Goal: Task Accomplishment & Management: Manage account settings

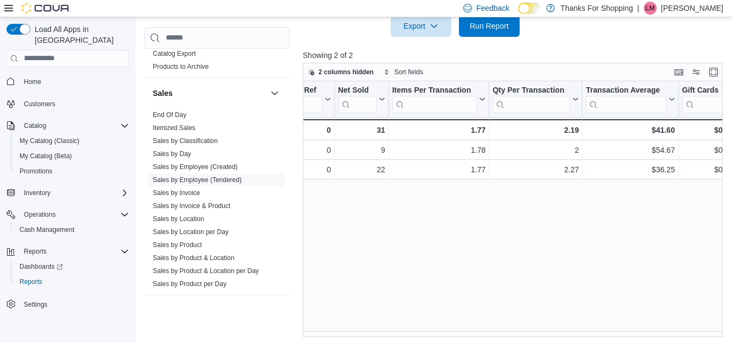
scroll to position [395, 0]
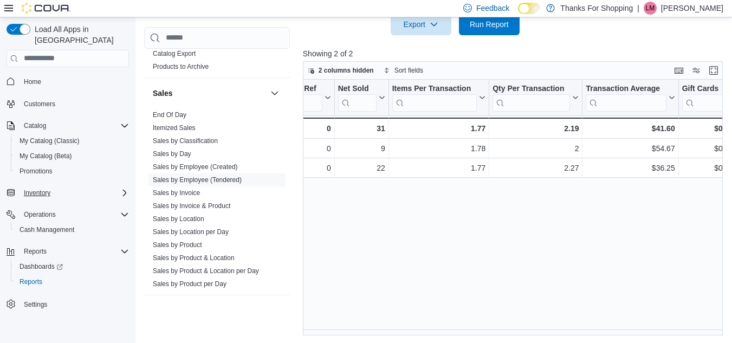
click at [121, 188] on icon "Complex example" at bounding box center [124, 192] width 9 height 9
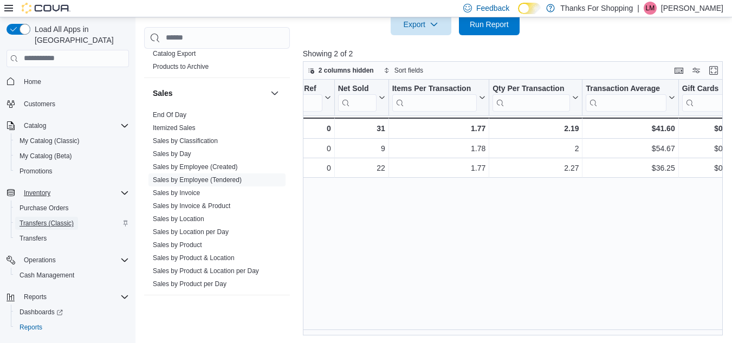
click at [41, 219] on span "Transfers (Classic)" at bounding box center [46, 223] width 54 height 9
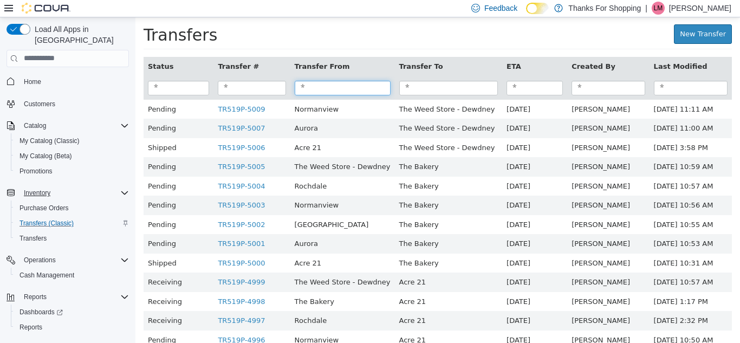
click at [322, 92] on input "search" at bounding box center [343, 87] width 96 height 15
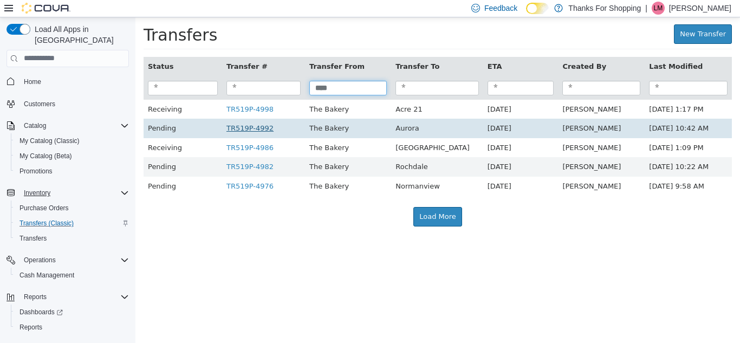
type input "****"
click at [237, 132] on link "TR519P-4992" at bounding box center [249, 127] width 47 height 8
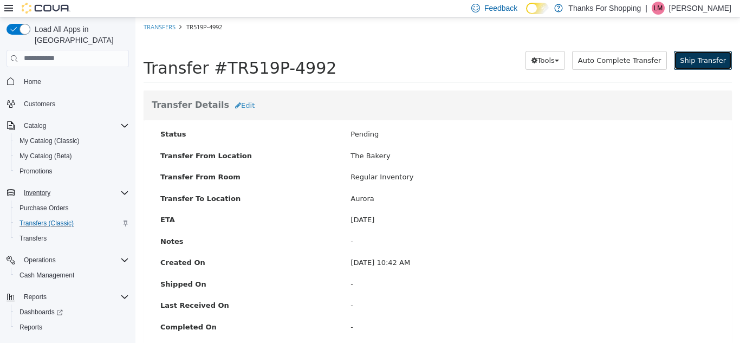
click at [685, 58] on span "Ship Transfer" at bounding box center [703, 60] width 46 height 8
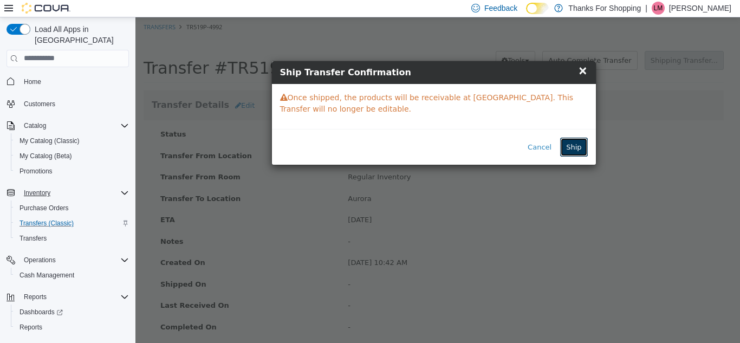
click at [576, 142] on button "Ship" at bounding box center [573, 146] width 27 height 19
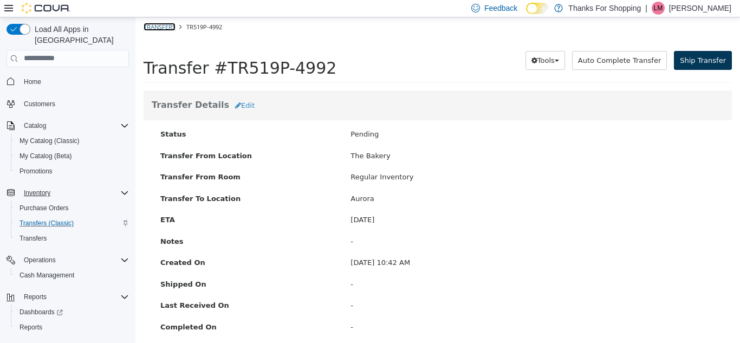
click at [161, 23] on link "Transfers" at bounding box center [160, 26] width 32 height 8
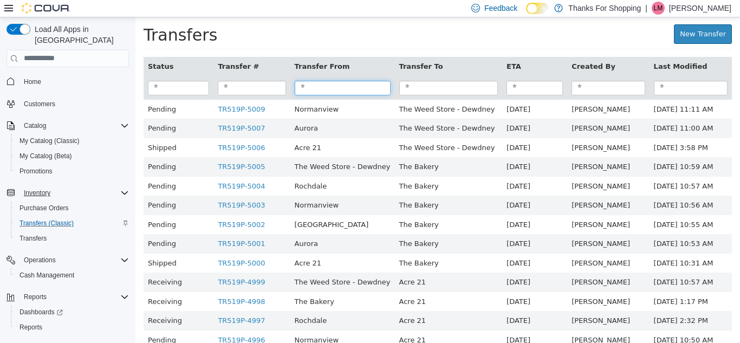
click at [352, 87] on input "search" at bounding box center [343, 87] width 96 height 15
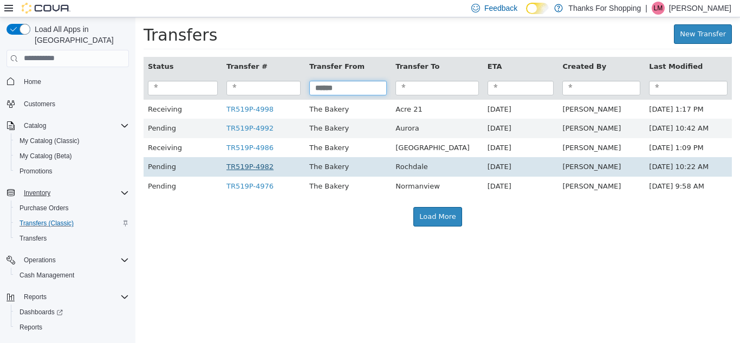
type input "******"
click at [240, 170] on link "TR519P-4982" at bounding box center [249, 166] width 47 height 8
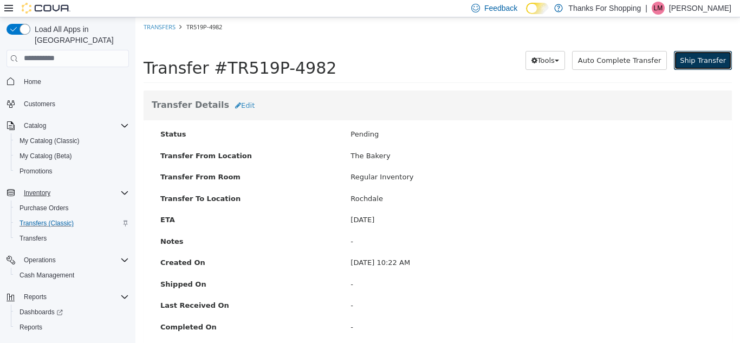
click at [685, 56] on span "Ship Transfer" at bounding box center [703, 60] width 46 height 8
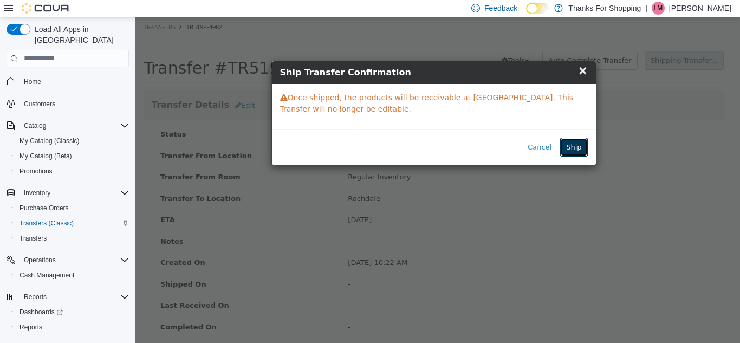
click at [570, 153] on button "Ship" at bounding box center [573, 146] width 27 height 19
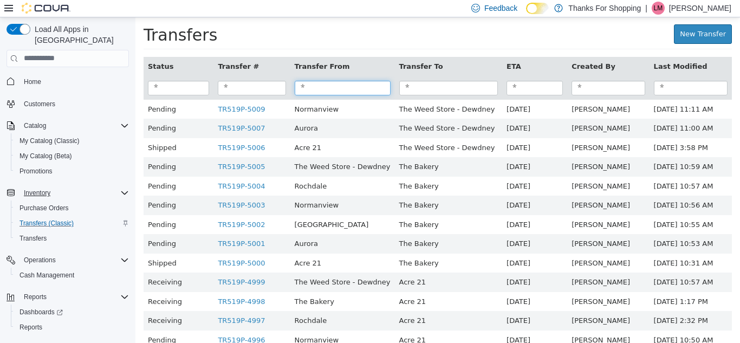
click at [324, 83] on input "search" at bounding box center [343, 87] width 96 height 15
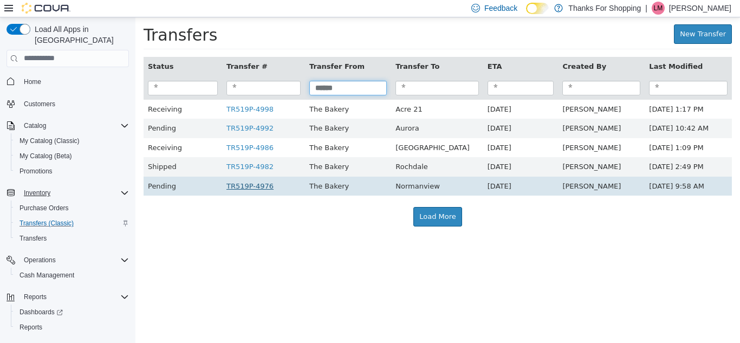
type input "******"
click at [251, 187] on link "TR519P-4976" at bounding box center [249, 185] width 47 height 8
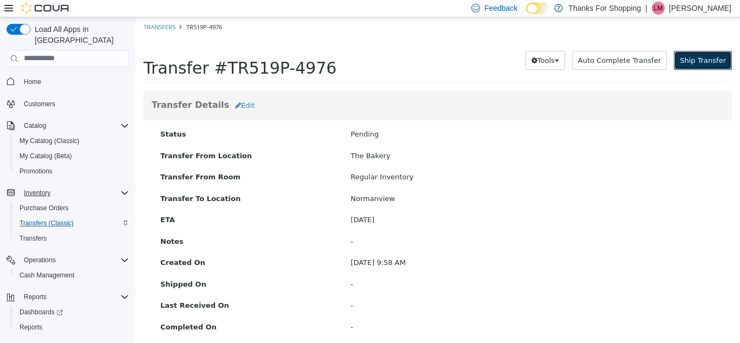
click at [690, 60] on span "Ship Transfer" at bounding box center [703, 60] width 46 height 8
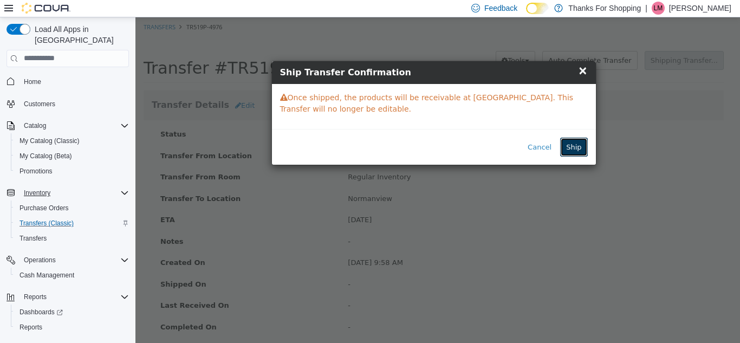
click at [571, 146] on button "Ship" at bounding box center [573, 146] width 27 height 19
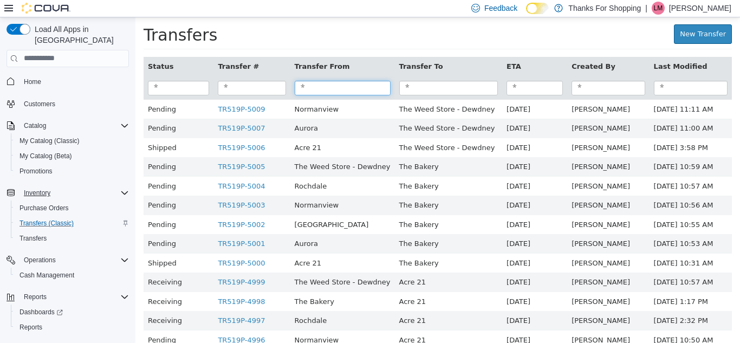
click at [333, 88] on input "search" at bounding box center [343, 87] width 96 height 15
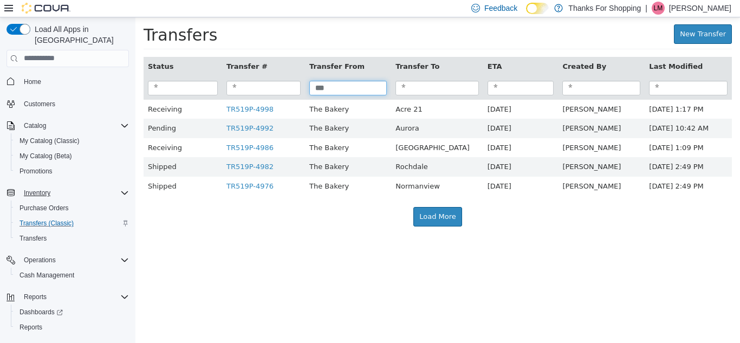
drag, startPoint x: 334, startPoint y: 87, endPoint x: 303, endPoint y: 265, distance: 180.8
click at [303, 237] on html "× Transfer TR519P-4976 shipped. Transfers New Transfer Status Transfer # Transf…" at bounding box center [437, 127] width 604 height 220
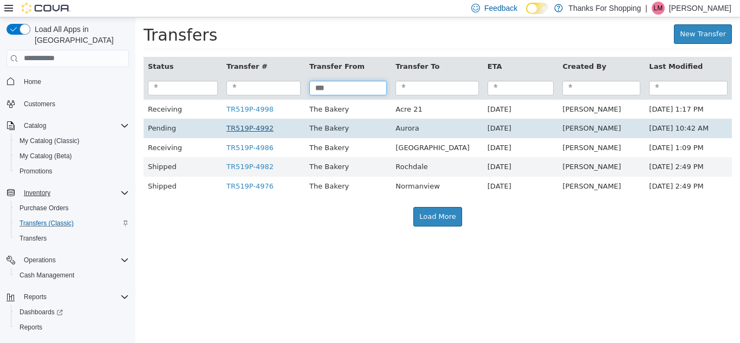
type input "***"
click at [251, 132] on link "TR519P-4992" at bounding box center [249, 127] width 47 height 8
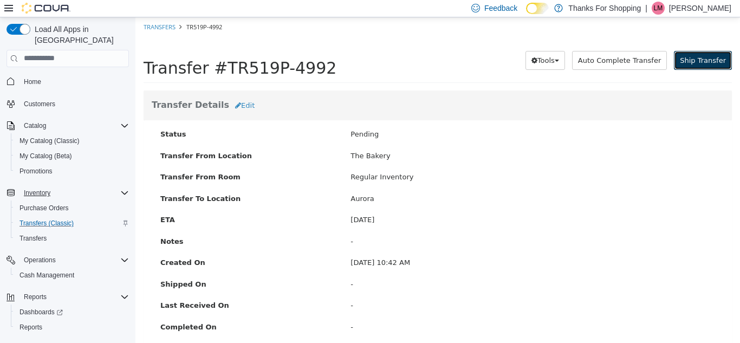
click at [699, 57] on span "Ship Transfer" at bounding box center [703, 60] width 46 height 8
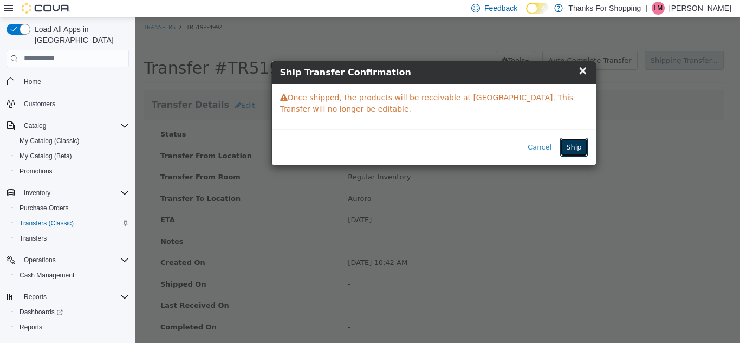
click at [566, 146] on button "Ship" at bounding box center [573, 146] width 27 height 19
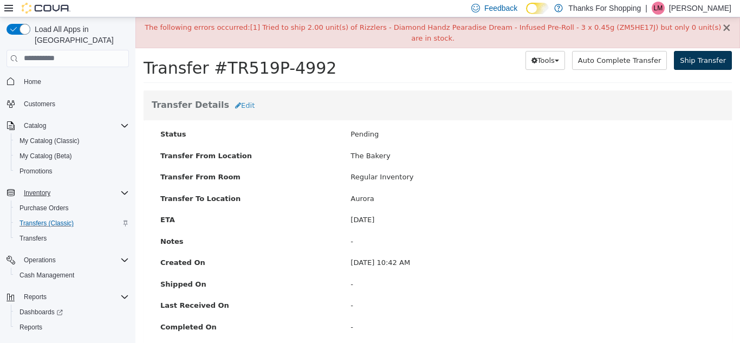
click at [721, 28] on button "×" at bounding box center [726, 27] width 10 height 11
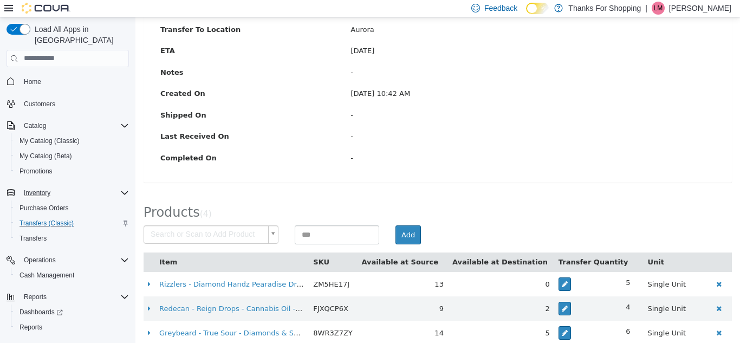
scroll to position [207, 0]
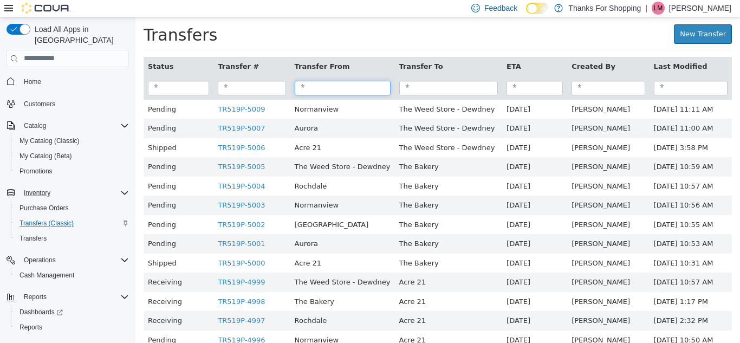
click at [313, 88] on input "search" at bounding box center [343, 87] width 96 height 15
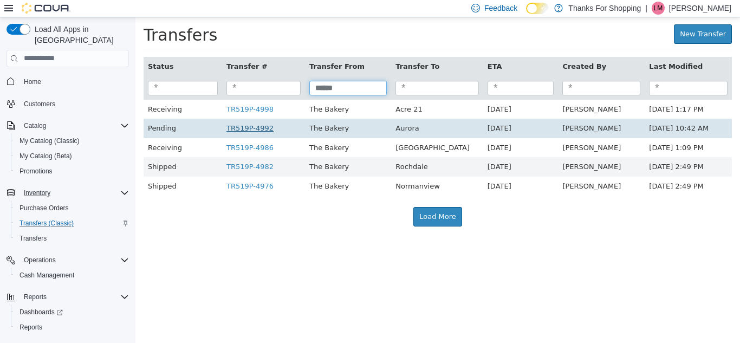
type input "******"
click at [246, 131] on link "TR519P-4992" at bounding box center [249, 127] width 47 height 8
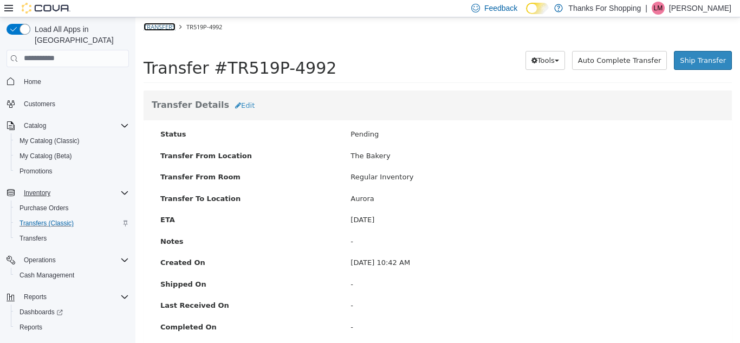
click at [154, 29] on link "Transfers" at bounding box center [160, 26] width 32 height 8
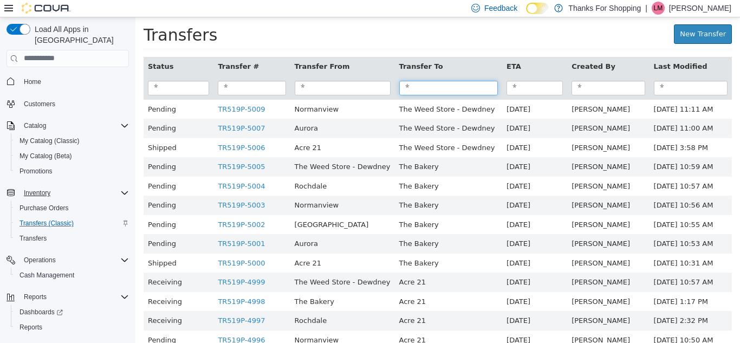
click at [419, 95] on input "search" at bounding box center [448, 87] width 99 height 15
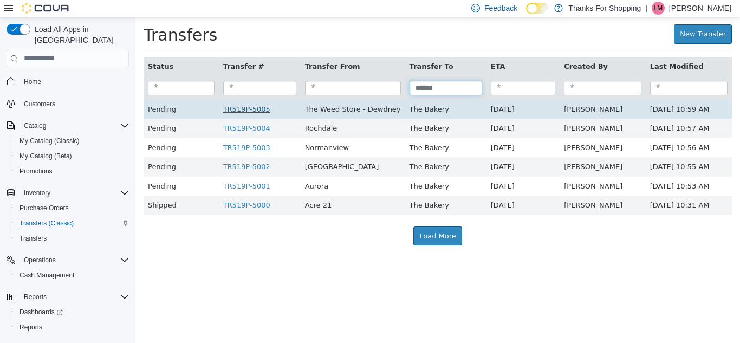
type input "******"
click at [232, 113] on link "TR519P-5005" at bounding box center [246, 109] width 47 height 8
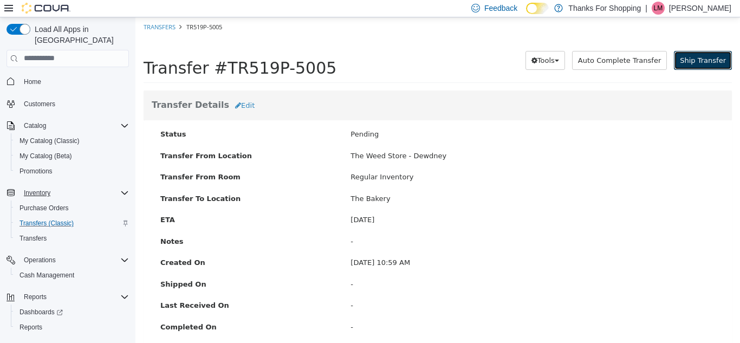
click at [710, 63] on span "Ship Transfer" at bounding box center [703, 60] width 46 height 8
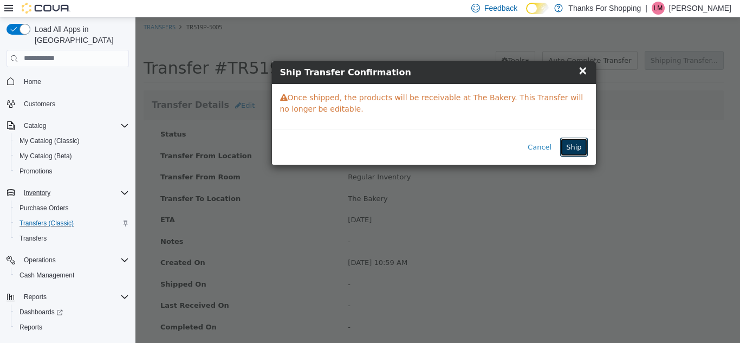
click at [570, 146] on button "Ship" at bounding box center [573, 146] width 27 height 19
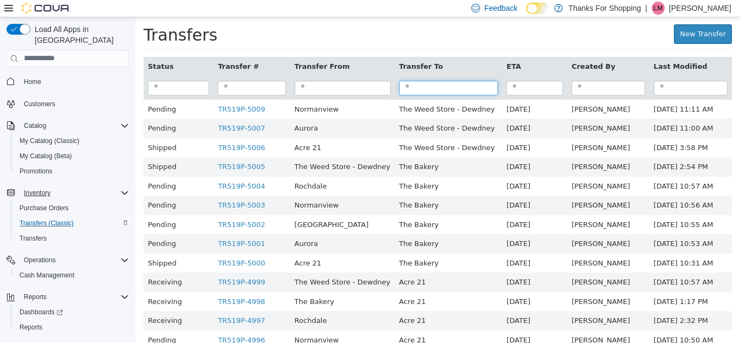
click at [422, 87] on input "search" at bounding box center [448, 87] width 99 height 15
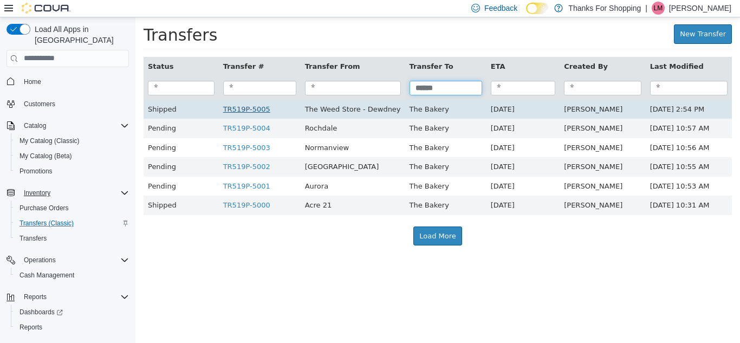
type input "******"
click at [246, 113] on link "TR519P-5005" at bounding box center [246, 109] width 47 height 8
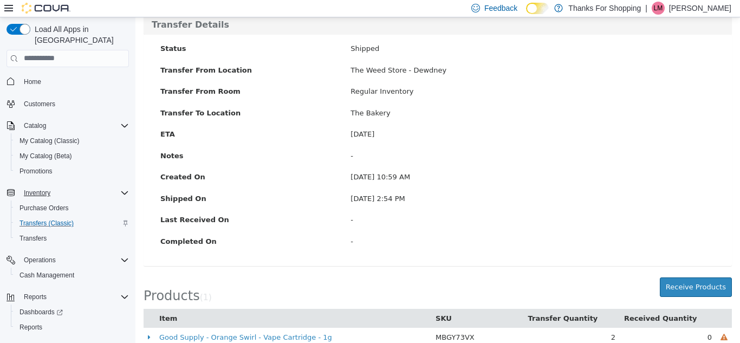
scroll to position [92, 0]
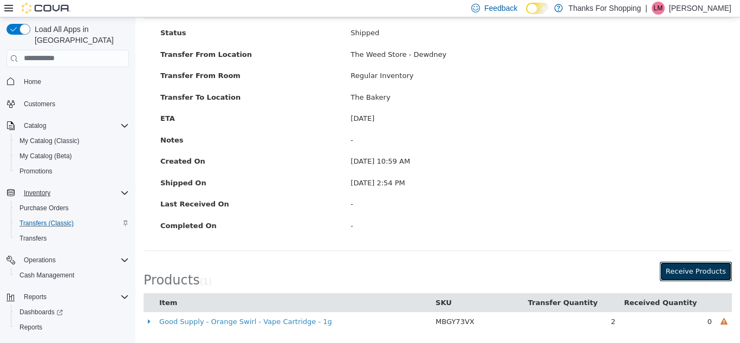
click at [700, 270] on button "Receive Products" at bounding box center [696, 270] width 72 height 19
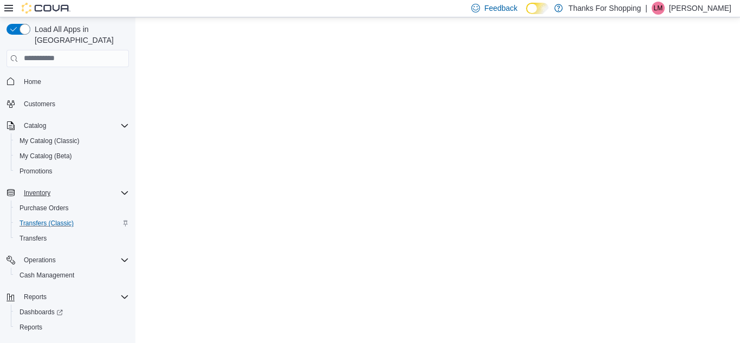
scroll to position [0, 0]
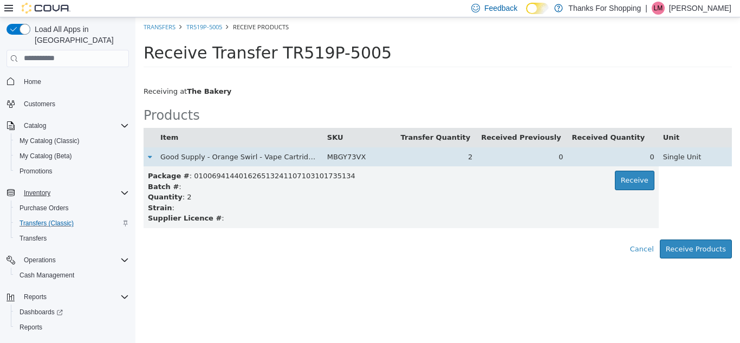
click at [641, 159] on div "0" at bounding box center [613, 156] width 82 height 11
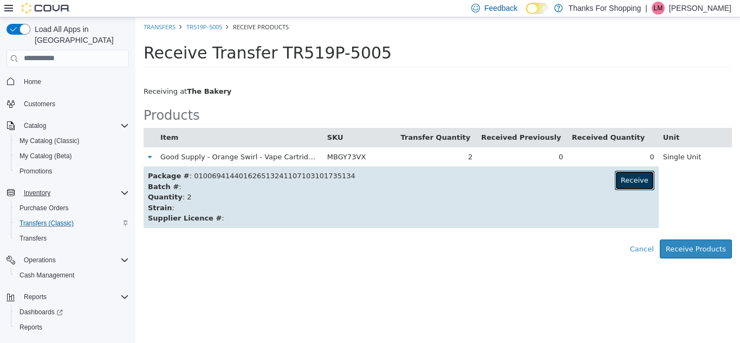
click at [624, 182] on button "Receive" at bounding box center [635, 179] width 40 height 19
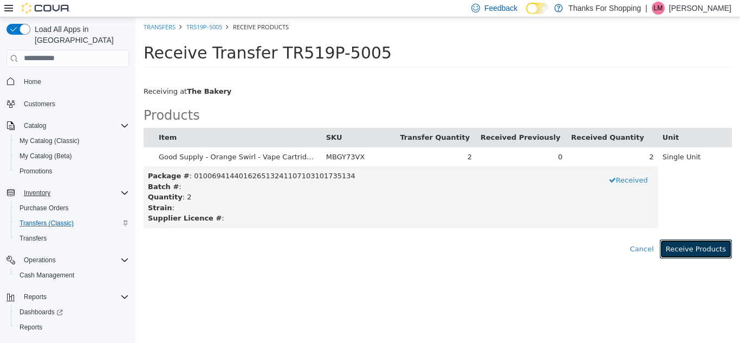
click at [689, 250] on button "Receive Products" at bounding box center [696, 248] width 72 height 19
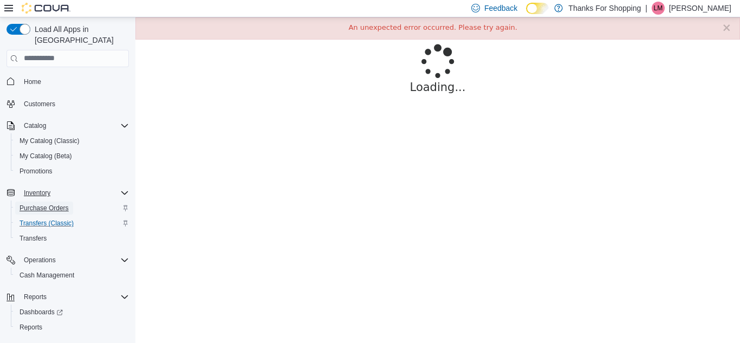
click at [56, 204] on span "Purchase Orders" at bounding box center [43, 208] width 49 height 9
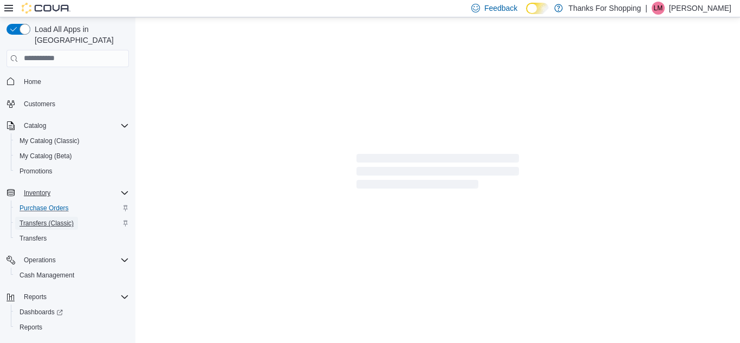
click at [58, 219] on span "Transfers (Classic)" at bounding box center [46, 223] width 54 height 9
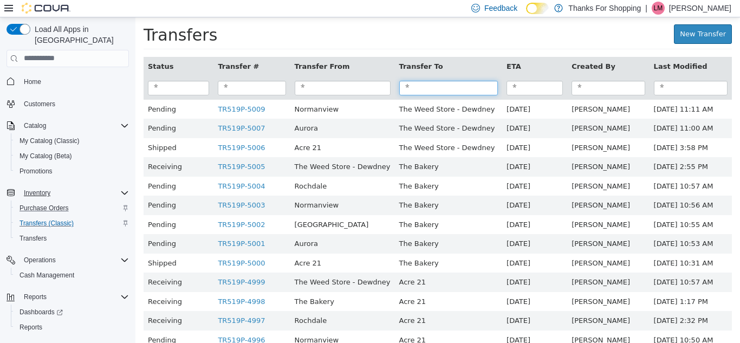
click at [417, 94] on input "search" at bounding box center [448, 87] width 99 height 15
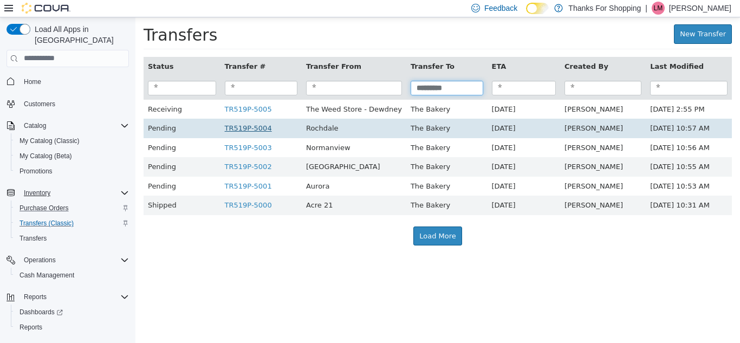
type input "*********"
click at [239, 127] on link "TR519P-5004" at bounding box center [248, 127] width 47 height 8
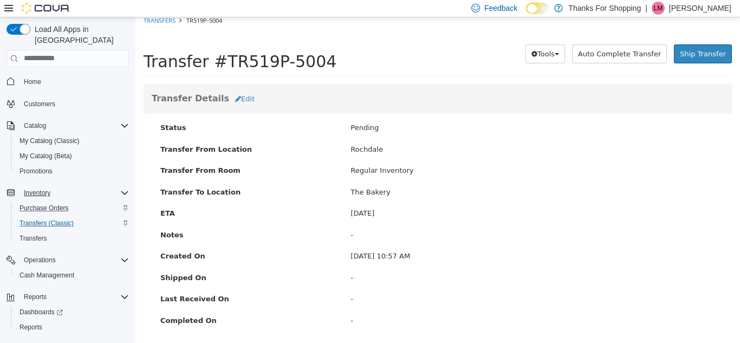
scroll to position [5, 0]
click at [696, 51] on span "Ship Transfer" at bounding box center [703, 54] width 46 height 8
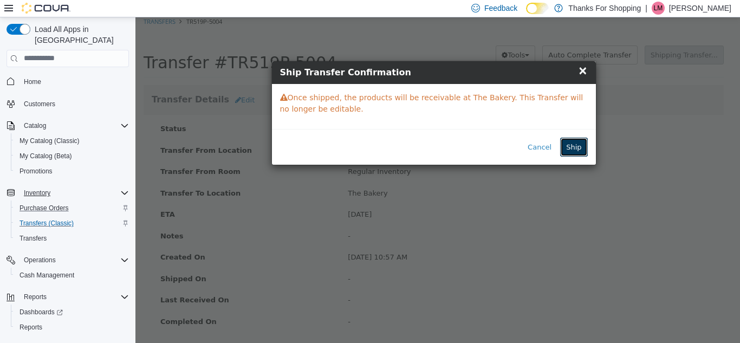
click at [573, 143] on button "Ship" at bounding box center [573, 146] width 27 height 19
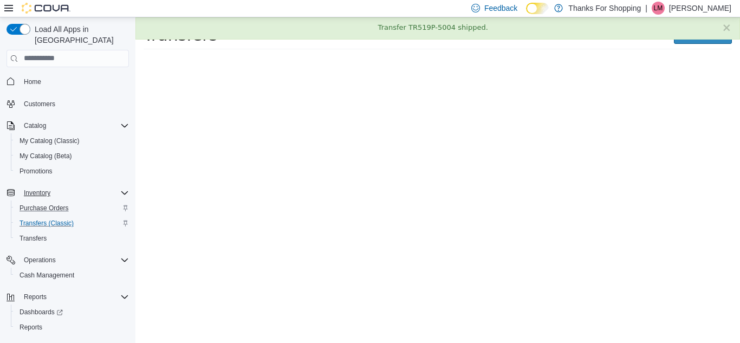
scroll to position [0, 0]
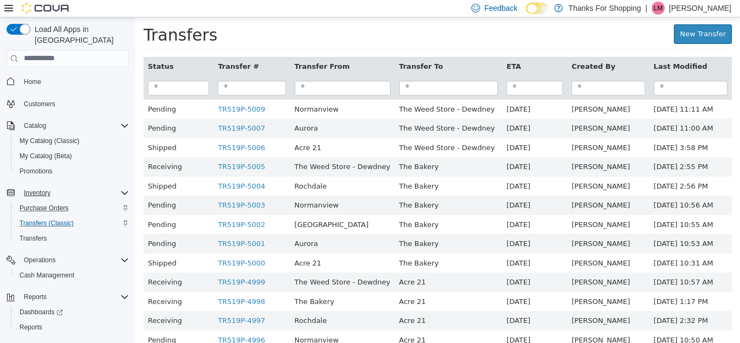
click at [442, 80] on th at bounding box center [449, 87] width 108 height 23
click at [442, 80] on input "search" at bounding box center [448, 87] width 99 height 15
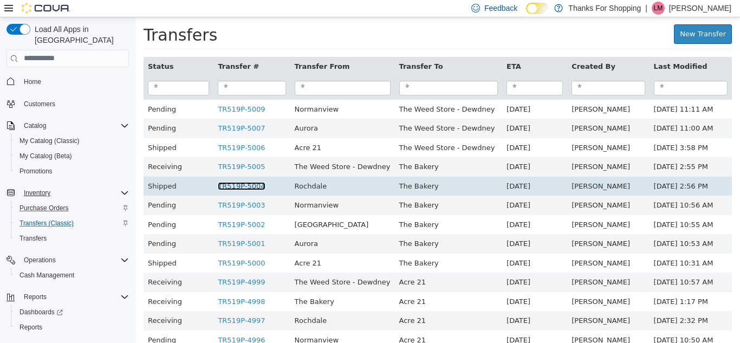
click at [232, 185] on link "TR519P-5004" at bounding box center [241, 185] width 47 height 8
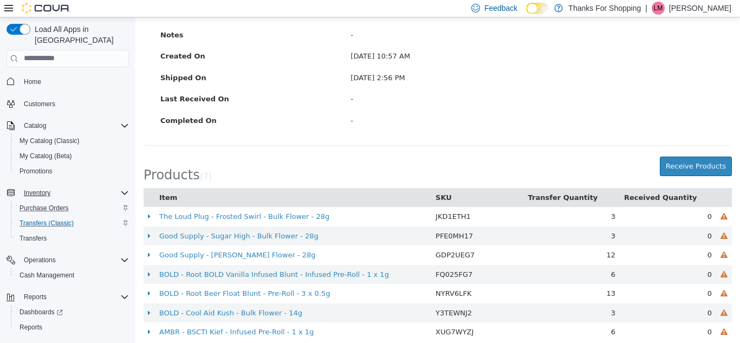
scroll to position [207, 0]
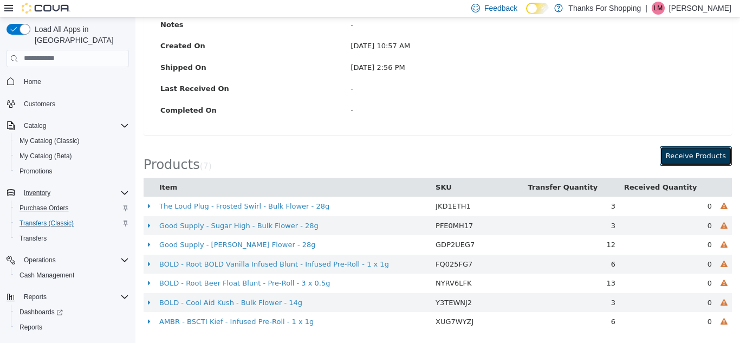
click at [694, 154] on button "Receive Products" at bounding box center [696, 155] width 72 height 19
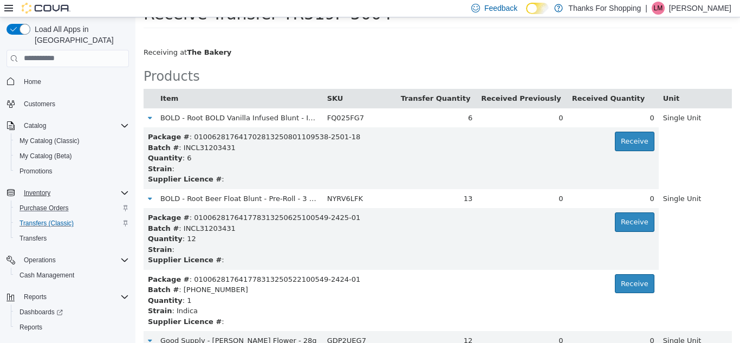
scroll to position [41, 0]
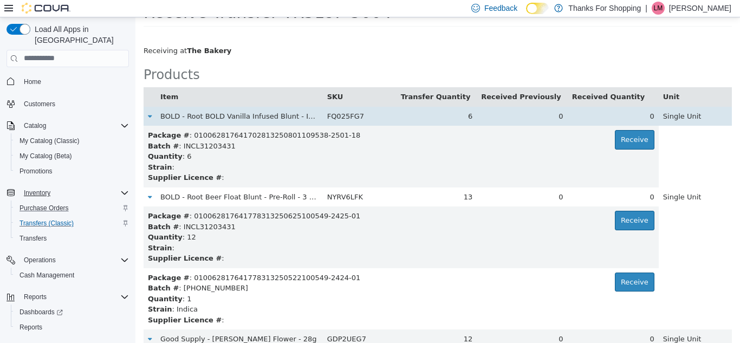
click at [597, 112] on div "0" at bounding box center [613, 115] width 82 height 11
click at [634, 115] on div "0" at bounding box center [613, 115] width 82 height 11
click at [637, 115] on div "0" at bounding box center [613, 115] width 82 height 11
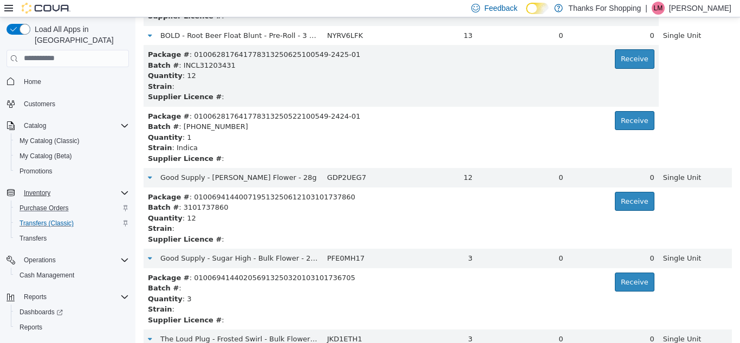
scroll to position [204, 0]
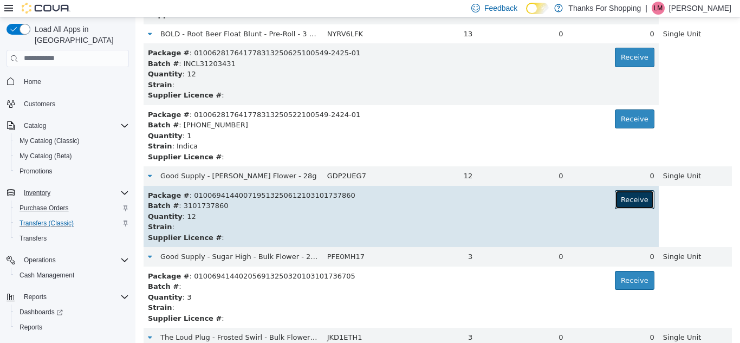
click at [615, 204] on button "Receive" at bounding box center [635, 199] width 40 height 19
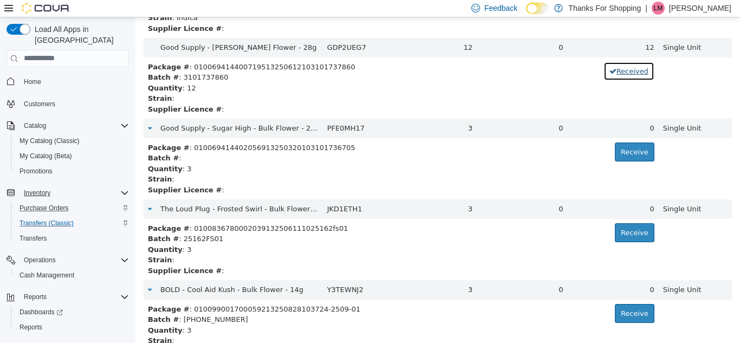
scroll to position [336, 0]
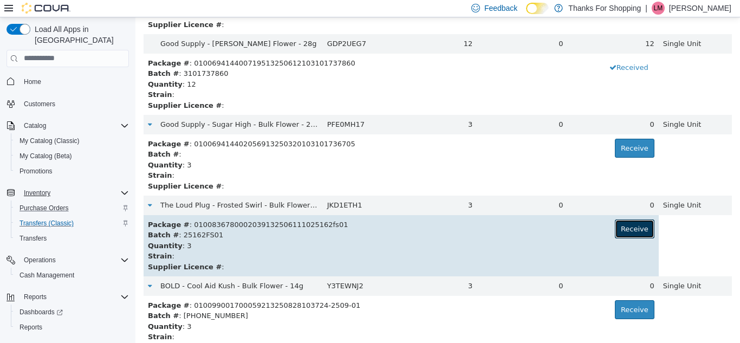
click at [621, 224] on button "Receive" at bounding box center [635, 228] width 40 height 19
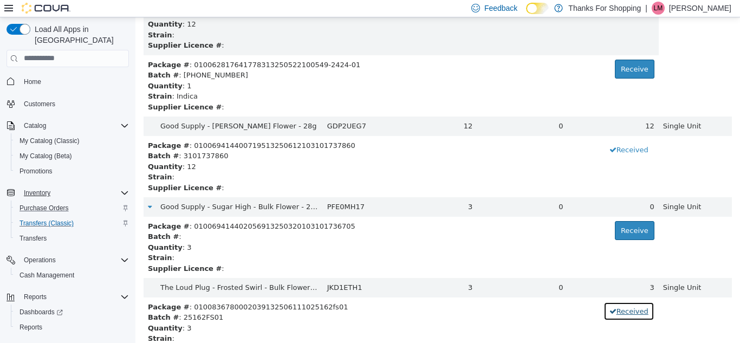
scroll to position [255, 0]
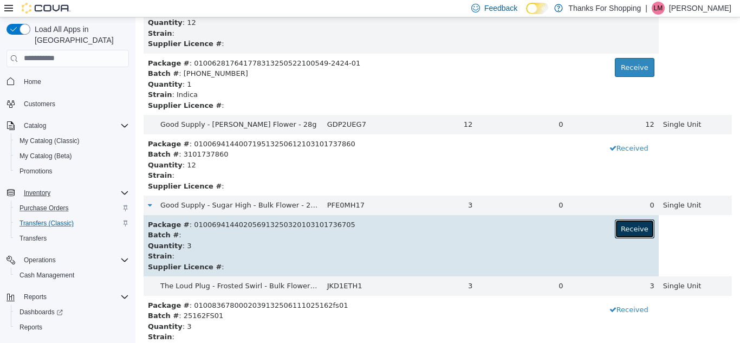
click at [620, 228] on button "Receive" at bounding box center [635, 228] width 40 height 19
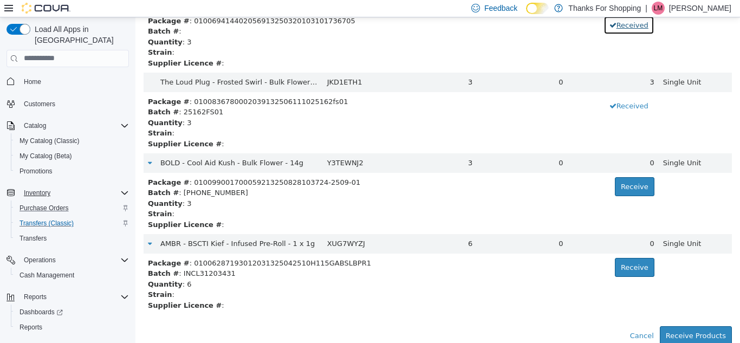
scroll to position [461, 0]
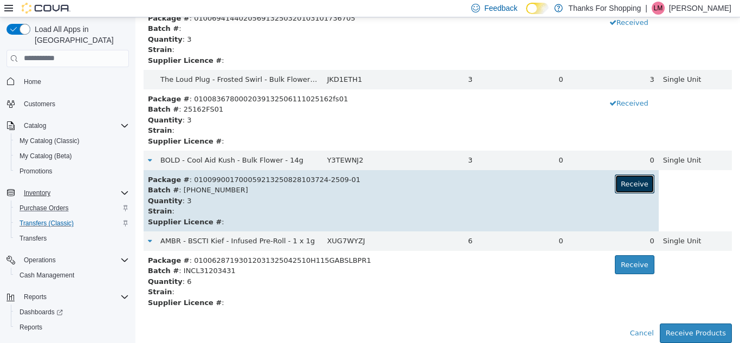
click at [627, 177] on button "Receive" at bounding box center [635, 183] width 40 height 19
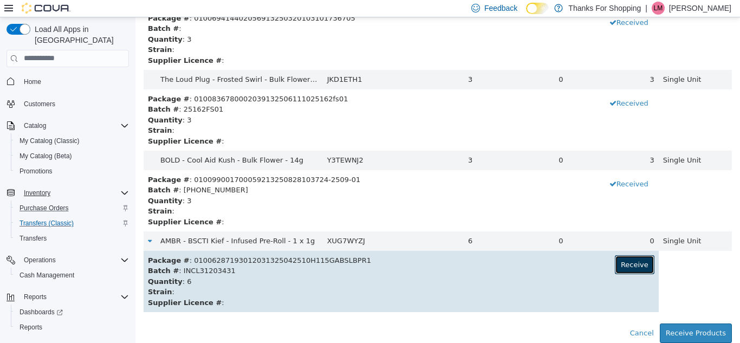
click at [622, 265] on button "Receive" at bounding box center [635, 264] width 40 height 19
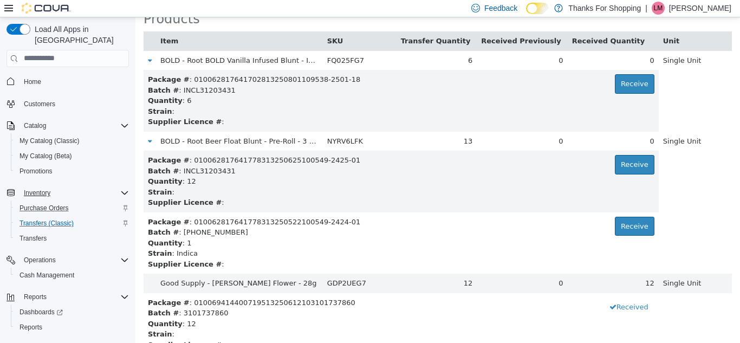
scroll to position [95, 0]
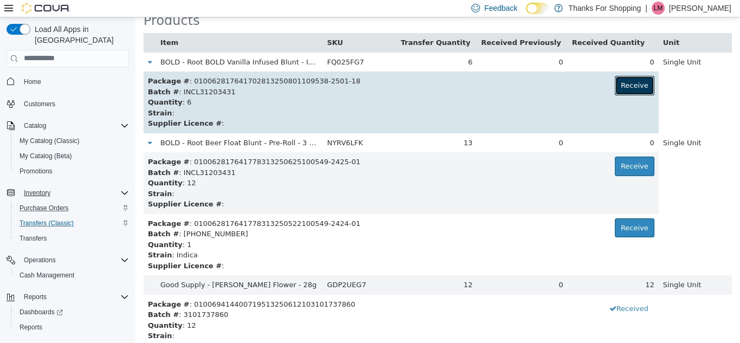
click at [617, 85] on button "Receive" at bounding box center [635, 84] width 40 height 19
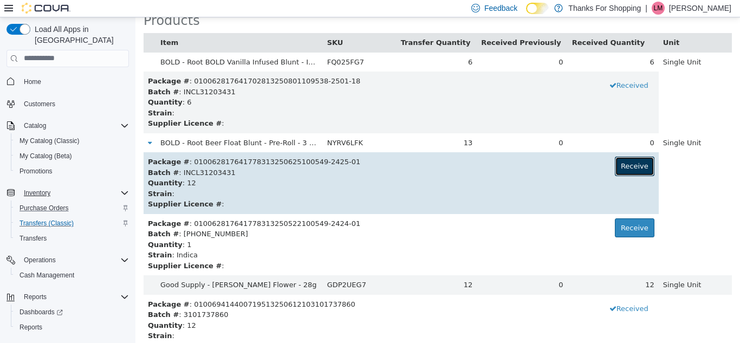
click at [615, 164] on button "Receive" at bounding box center [635, 165] width 40 height 19
click at [613, 164] on button "Received" at bounding box center [628, 165] width 51 height 19
click at [625, 160] on button "Receive" at bounding box center [634, 165] width 40 height 19
click at [624, 162] on button "Received" at bounding box center [628, 165] width 51 height 19
click at [624, 161] on button "Receive" at bounding box center [634, 165] width 40 height 19
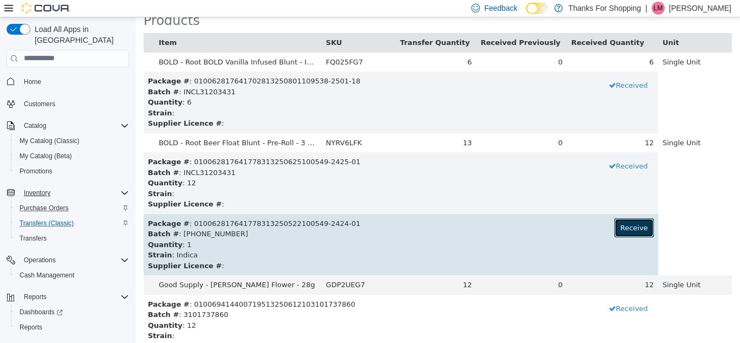
click at [614, 219] on button "Receive" at bounding box center [634, 227] width 40 height 19
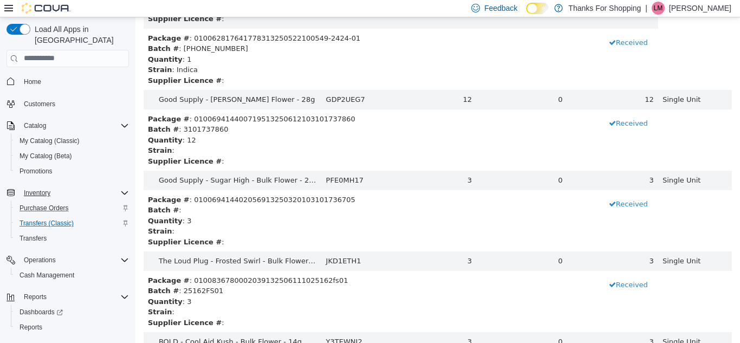
scroll to position [461, 0]
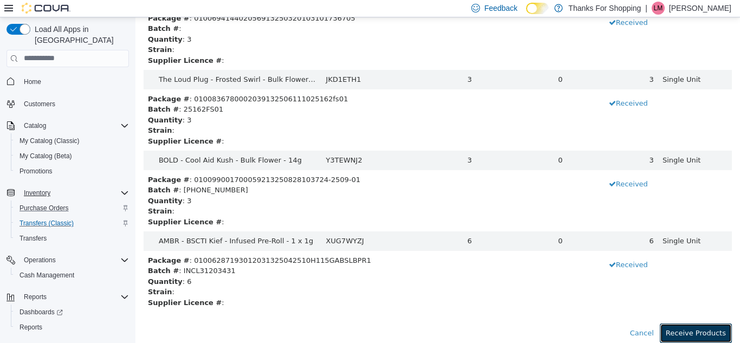
click at [698, 331] on button "Receive Products" at bounding box center [696, 332] width 72 height 19
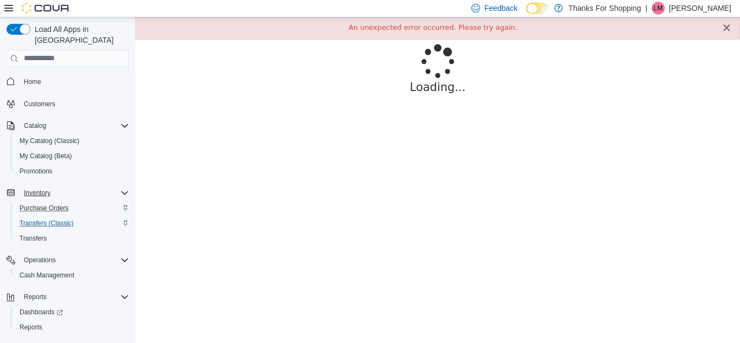
click at [727, 25] on button "×" at bounding box center [726, 27] width 10 height 11
click at [725, 24] on button "×" at bounding box center [726, 27] width 10 height 11
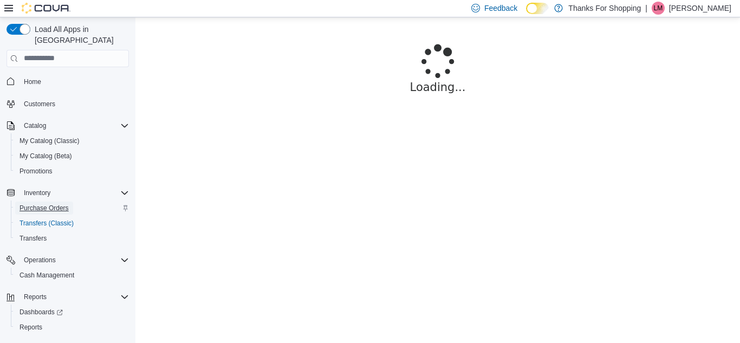
click at [56, 204] on span "Purchase Orders" at bounding box center [43, 208] width 49 height 9
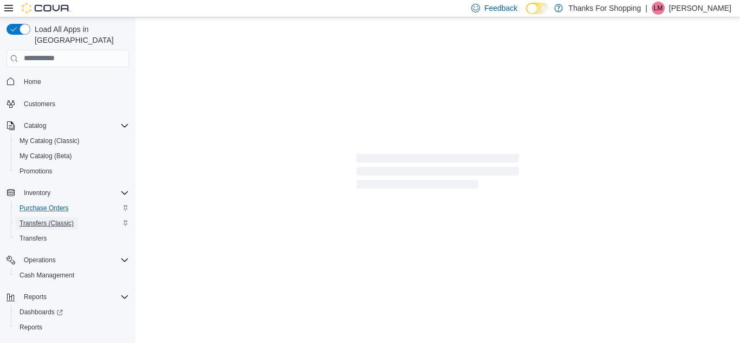
click at [58, 219] on span "Transfers (Classic)" at bounding box center [46, 223] width 54 height 9
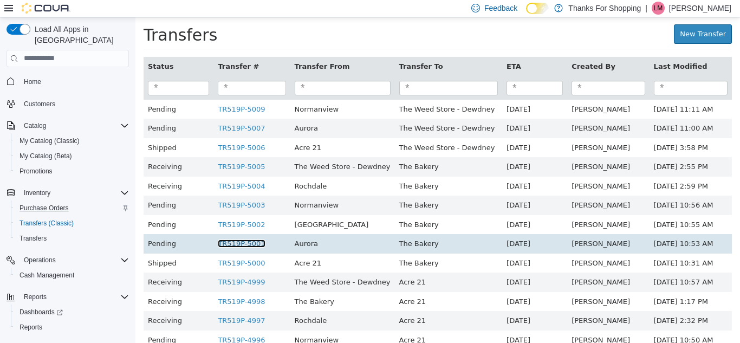
click at [218, 243] on link "TR519P-5001" at bounding box center [241, 243] width 47 height 8
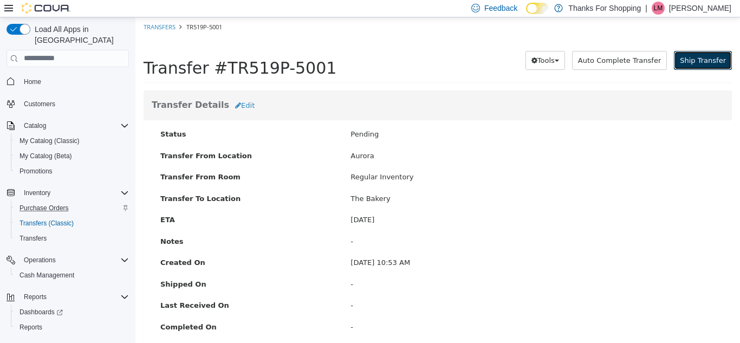
click at [697, 61] on span "Ship Transfer" at bounding box center [703, 60] width 46 height 8
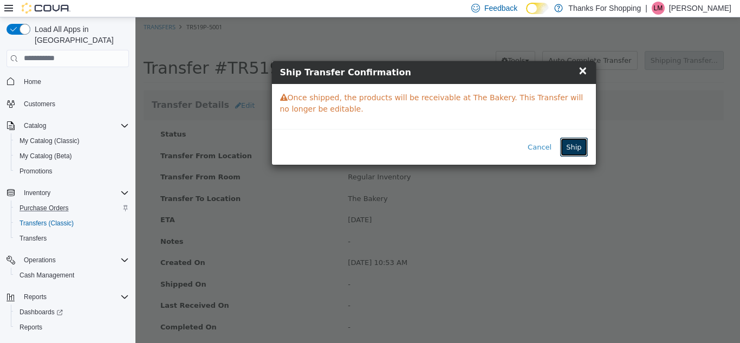
click at [569, 140] on button "Ship" at bounding box center [573, 146] width 27 height 19
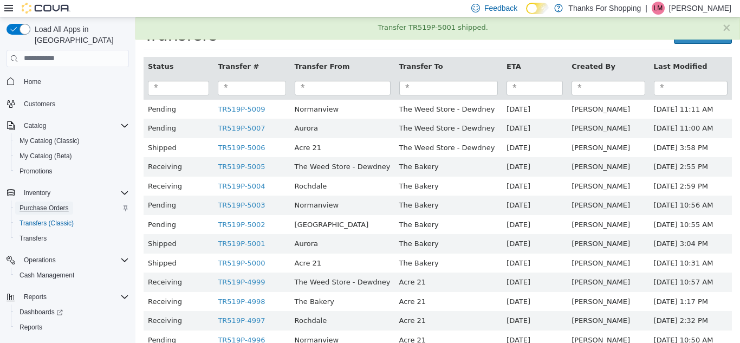
click at [50, 204] on span "Purchase Orders" at bounding box center [43, 208] width 49 height 9
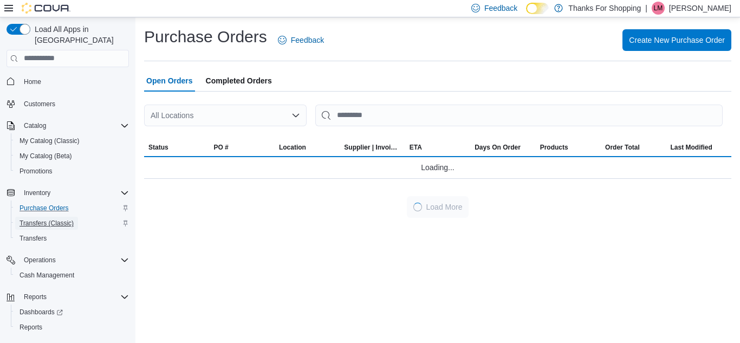
click at [52, 219] on span "Transfers (Classic)" at bounding box center [46, 223] width 54 height 9
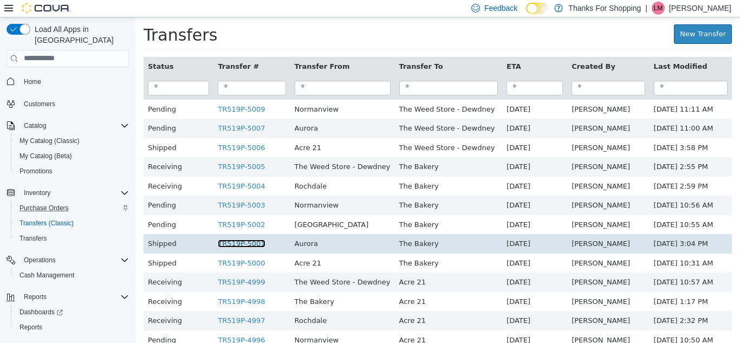
click at [239, 243] on link "TR519P-5001" at bounding box center [241, 243] width 47 height 8
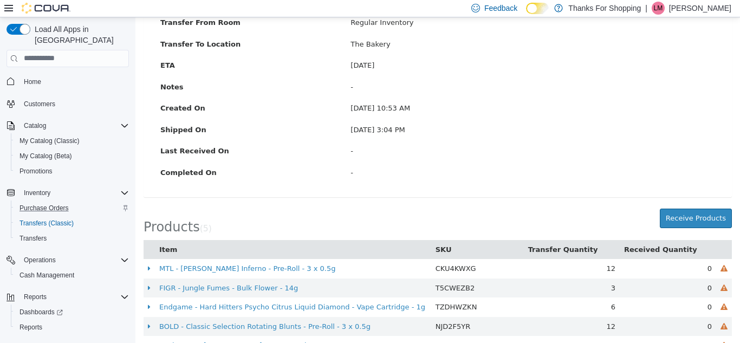
scroll to position [168, 0]
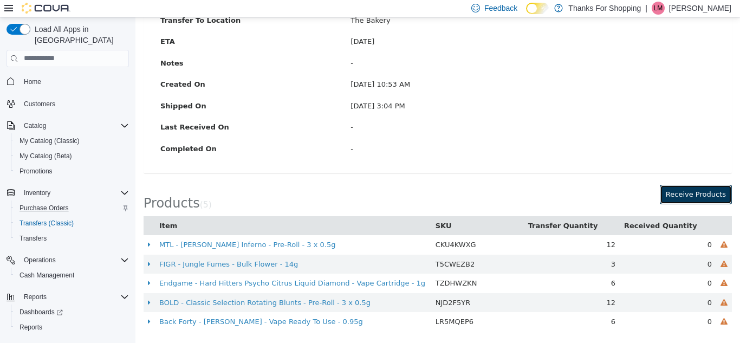
click at [683, 200] on button "Receive Products" at bounding box center [696, 193] width 72 height 19
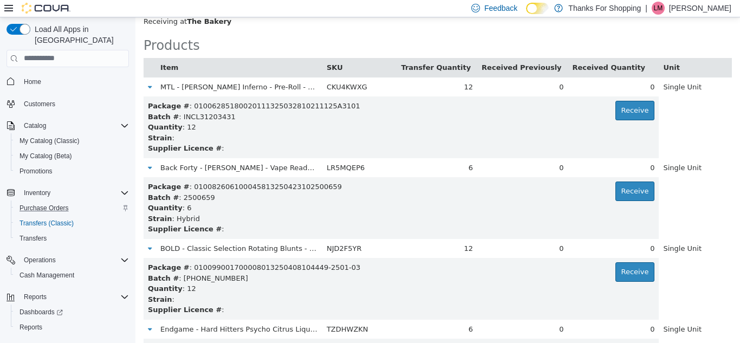
scroll to position [80, 0]
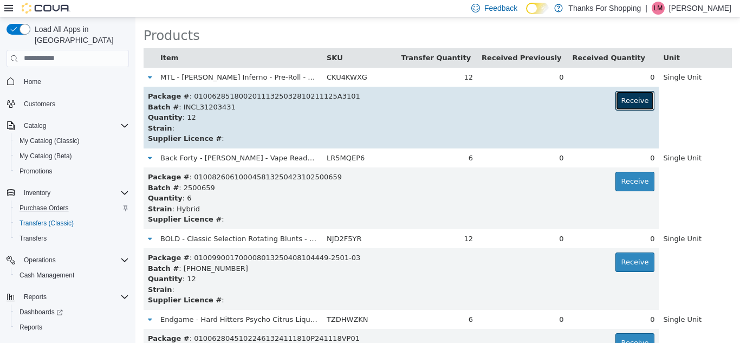
click at [617, 107] on button "Receive" at bounding box center [635, 99] width 40 height 19
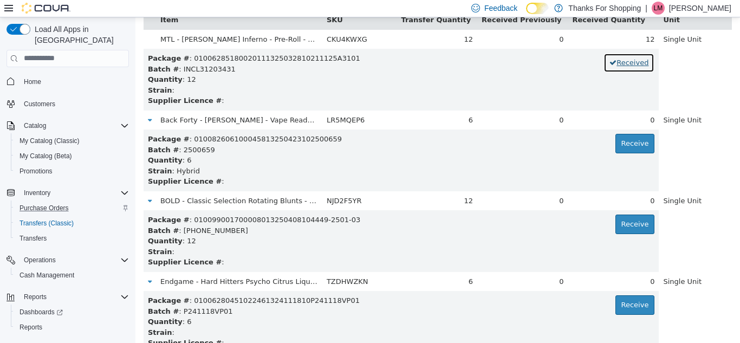
scroll to position [120, 0]
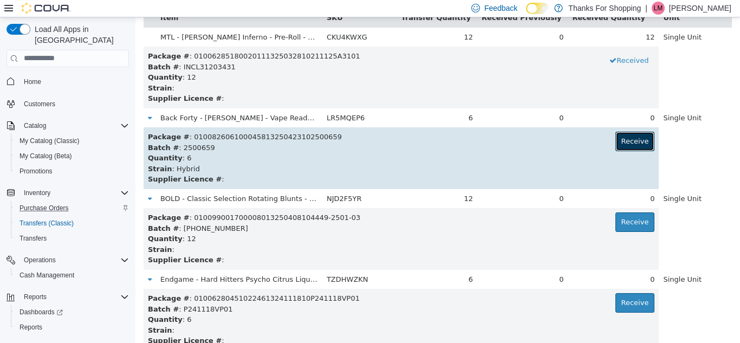
click at [619, 140] on button "Receive" at bounding box center [635, 140] width 40 height 19
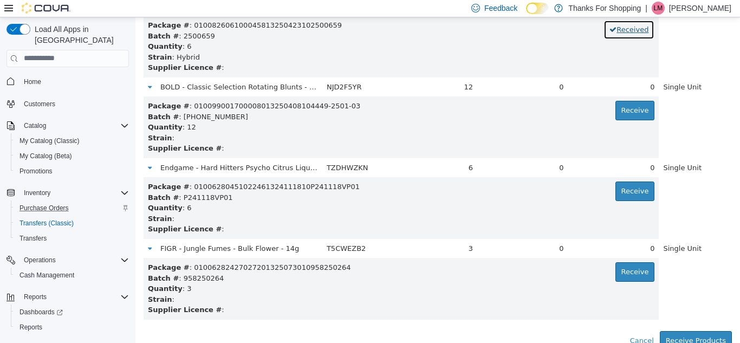
scroll to position [238, 0]
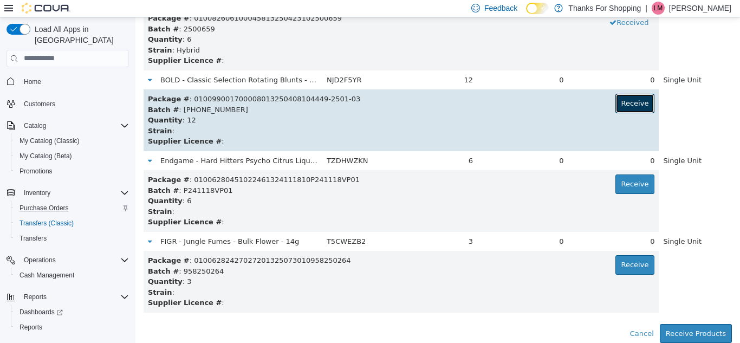
click at [627, 107] on button "Receive" at bounding box center [635, 102] width 40 height 19
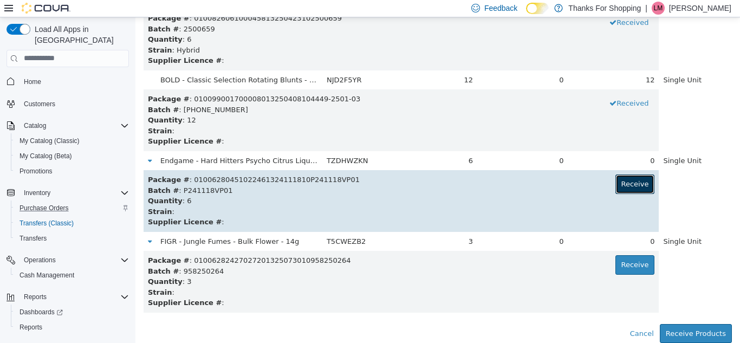
click at [628, 180] on button "Receive" at bounding box center [635, 183] width 40 height 19
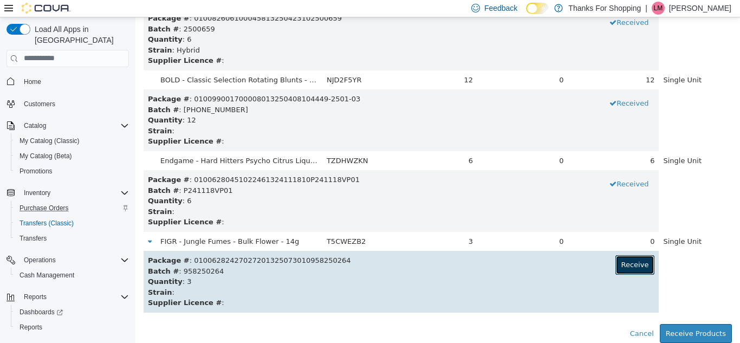
click at [623, 267] on button "Receive" at bounding box center [635, 264] width 40 height 19
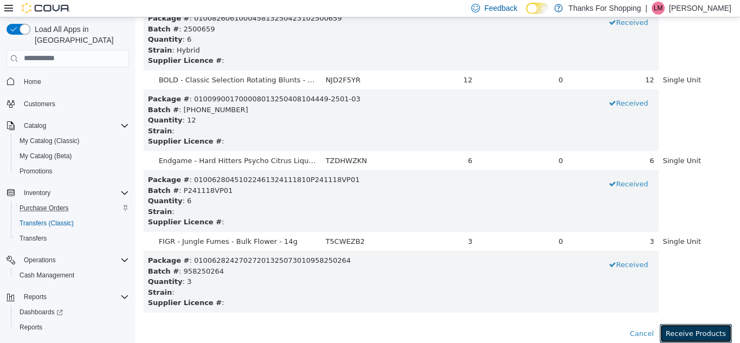
click at [702, 330] on button "Receive Products" at bounding box center [696, 332] width 72 height 19
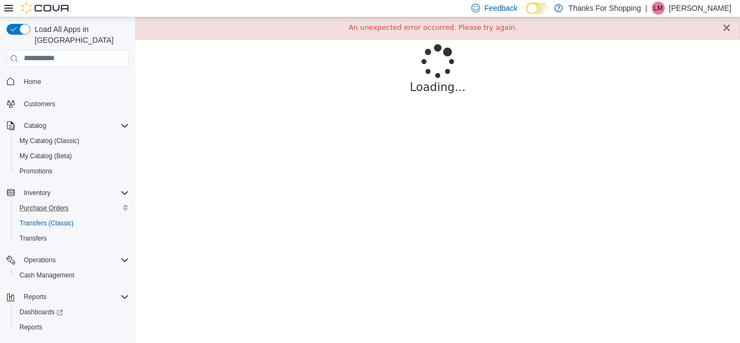
click at [726, 30] on button "×" at bounding box center [726, 27] width 10 height 11
click at [63, 204] on span "Purchase Orders" at bounding box center [43, 208] width 49 height 9
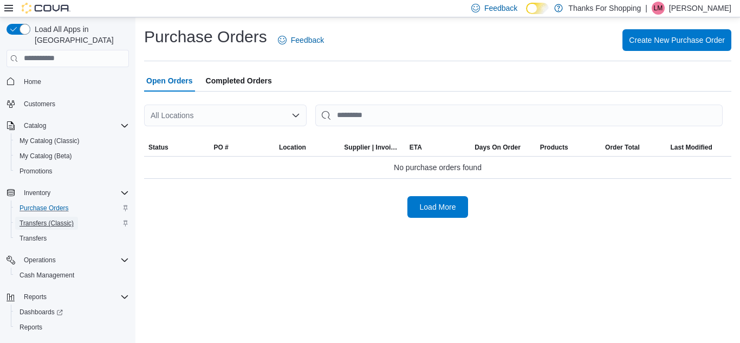
click at [64, 219] on span "Transfers (Classic)" at bounding box center [46, 223] width 54 height 9
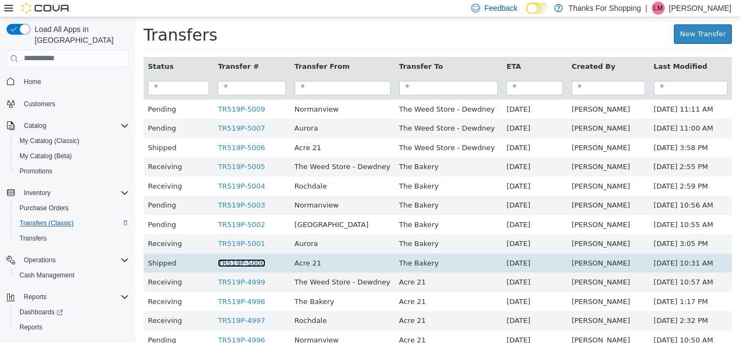
click at [248, 266] on link "TR519P-5000" at bounding box center [241, 262] width 47 height 8
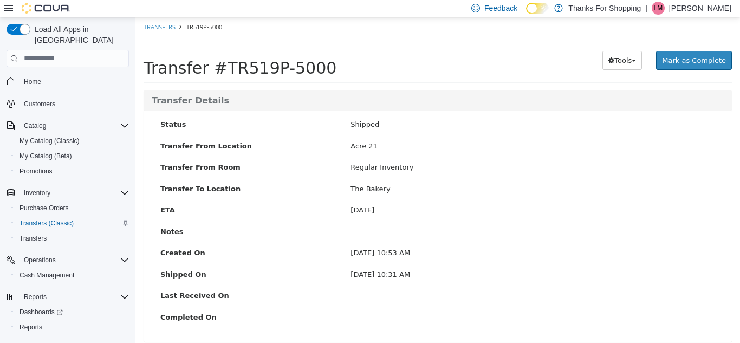
scroll to position [130, 0]
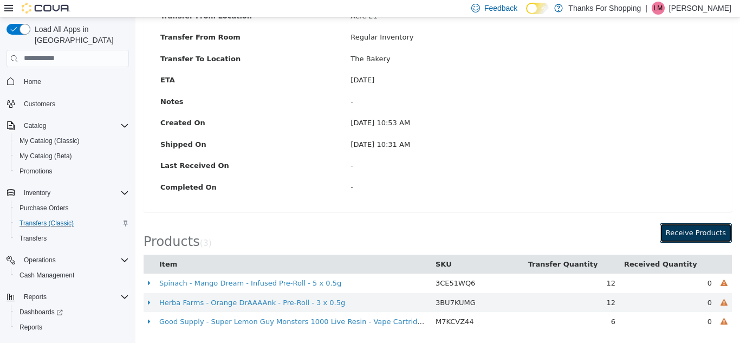
click at [681, 233] on button "Receive Products" at bounding box center [696, 232] width 72 height 19
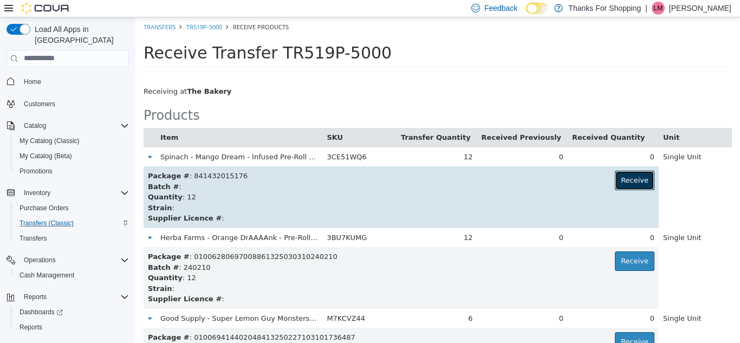
click at [620, 179] on button "Receive" at bounding box center [635, 179] width 40 height 19
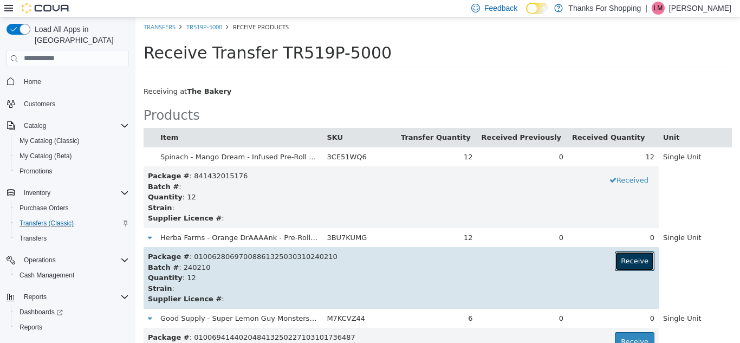
click at [615, 257] on button "Receive" at bounding box center [635, 260] width 40 height 19
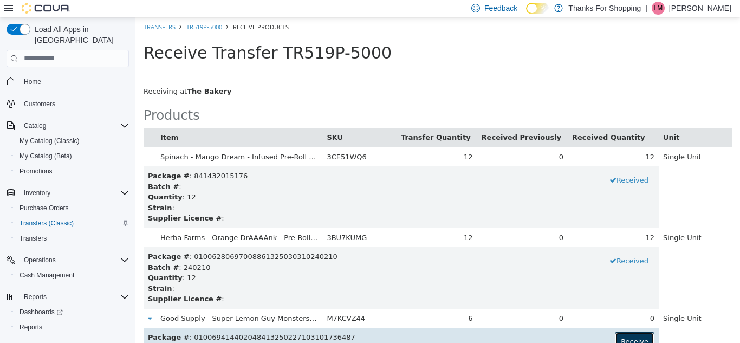
click at [620, 335] on button "Receive" at bounding box center [635, 340] width 40 height 19
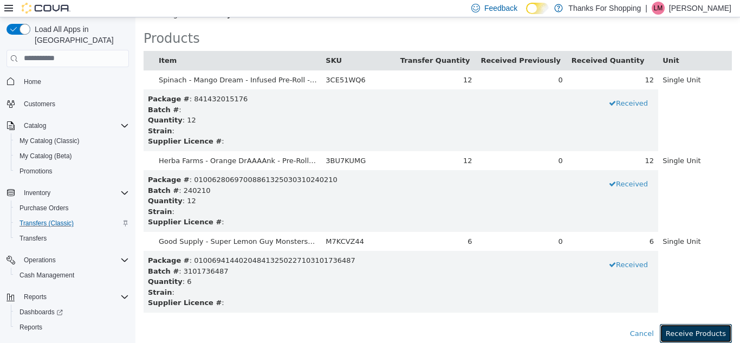
click at [694, 334] on button "Receive Products" at bounding box center [696, 332] width 72 height 19
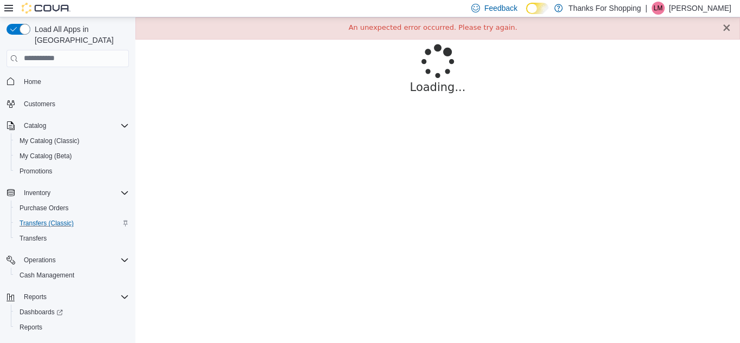
click at [727, 28] on button "×" at bounding box center [726, 27] width 10 height 11
click at [722, 28] on div "× An unexpected error occurred. Please try again." at bounding box center [437, 28] width 604 height 22
click at [728, 28] on button "×" at bounding box center [726, 27] width 10 height 11
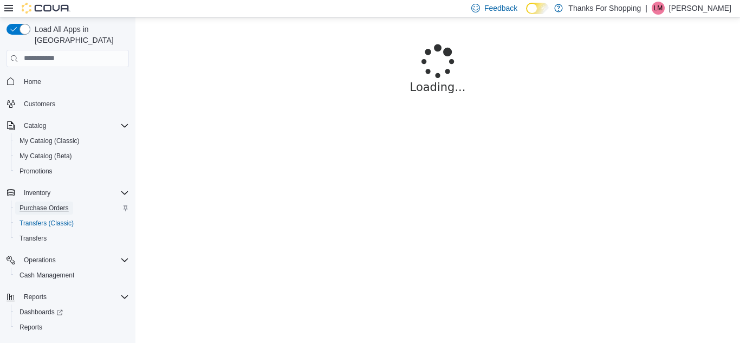
click at [47, 204] on span "Purchase Orders" at bounding box center [43, 208] width 49 height 9
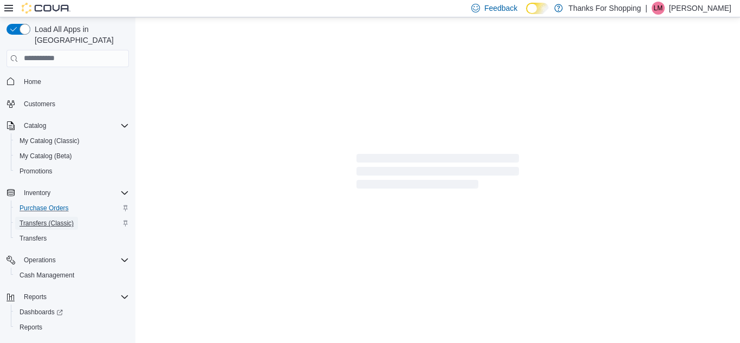
click at [62, 219] on span "Transfers (Classic)" at bounding box center [46, 223] width 54 height 9
